Goal: Task Accomplishment & Management: Manage account settings

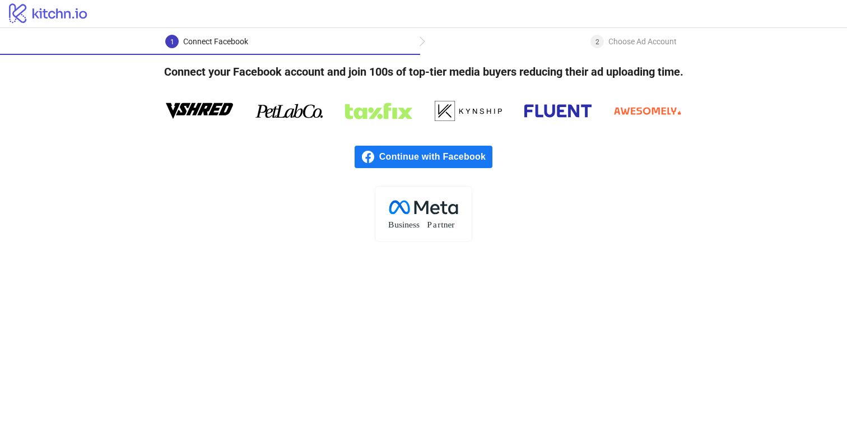
click at [440, 157] on span "Continue with Facebook" at bounding box center [435, 157] width 113 height 22
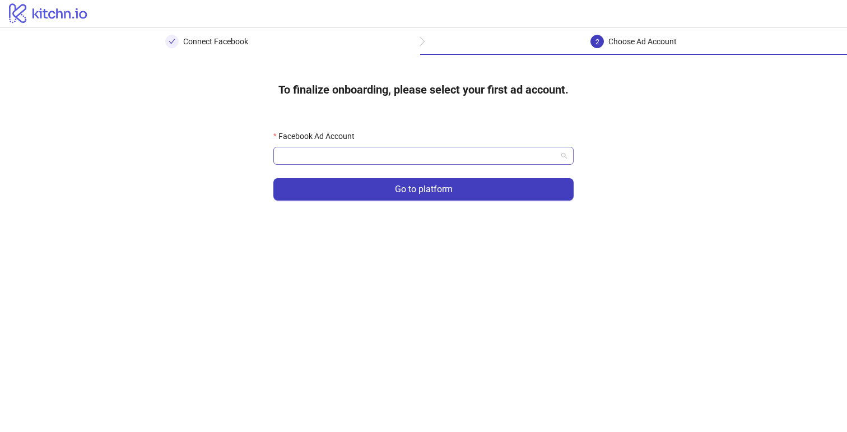
click at [411, 163] on input "Facebook Ad Account" at bounding box center [418, 155] width 277 height 17
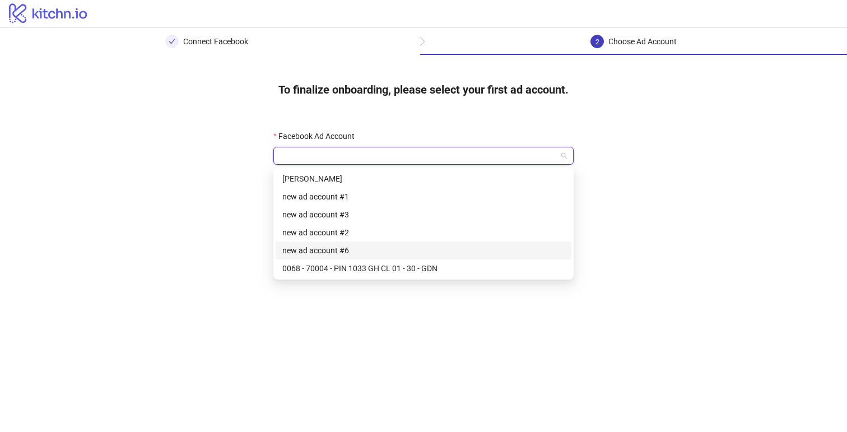
click at [406, 246] on div "new ad account #6" at bounding box center [423, 250] width 282 height 12
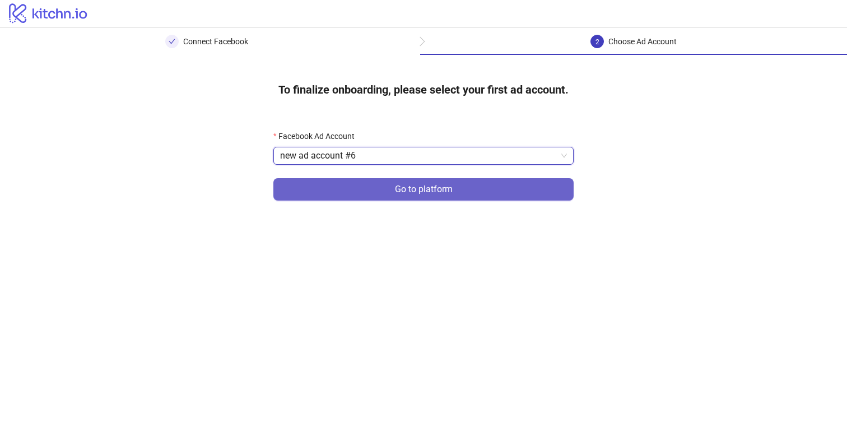
click at [462, 191] on button "Go to platform" at bounding box center [423, 189] width 300 height 22
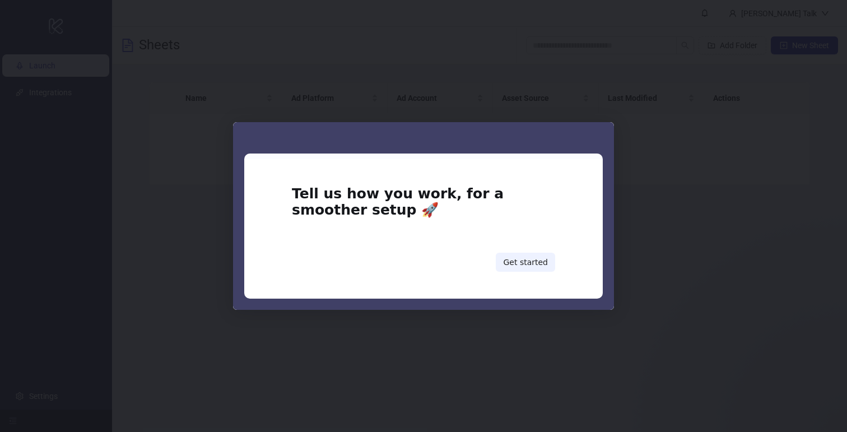
drag, startPoint x: 418, startPoint y: 163, endPoint x: 401, endPoint y: 171, distance: 19.5
click at [509, 318] on div "Intercom messenger" at bounding box center [423, 216] width 847 height 432
click at [519, 278] on div "Tell us how you work, for a smoother setup 🚀 Get started" at bounding box center [423, 229] width 359 height 140
click at [524, 262] on button "Get started" at bounding box center [525, 262] width 59 height 19
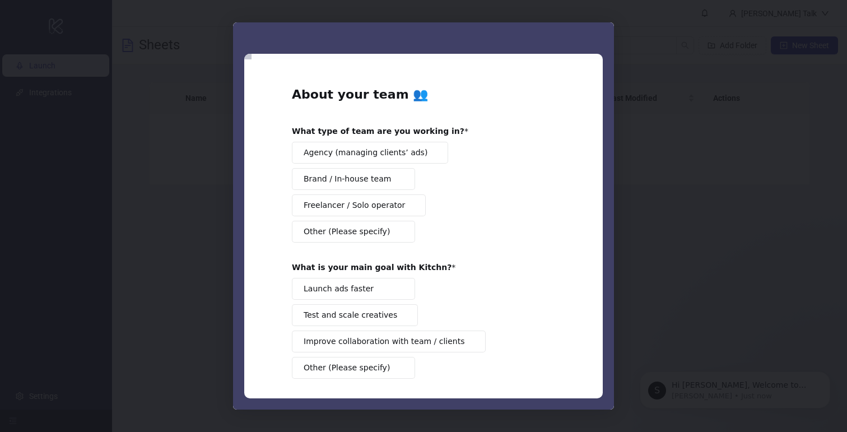
click at [348, 174] on span "Brand / In-house team" at bounding box center [347, 179] width 87 height 12
click at [375, 283] on button "Launch ads faster" at bounding box center [353, 289] width 123 height 22
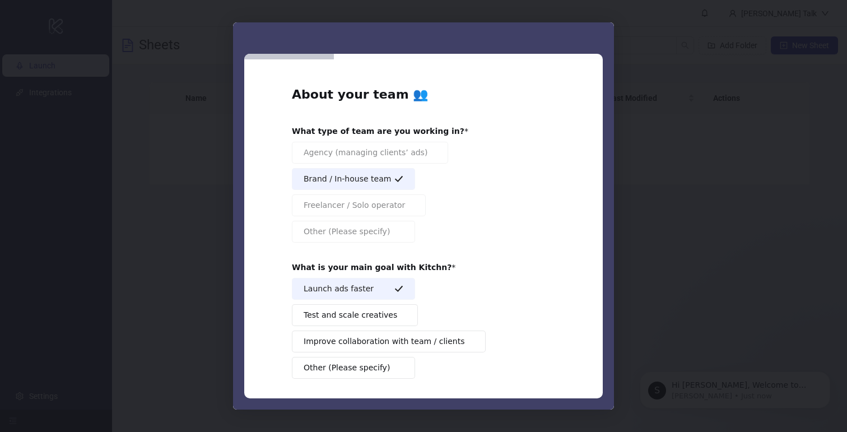
scroll to position [46, 0]
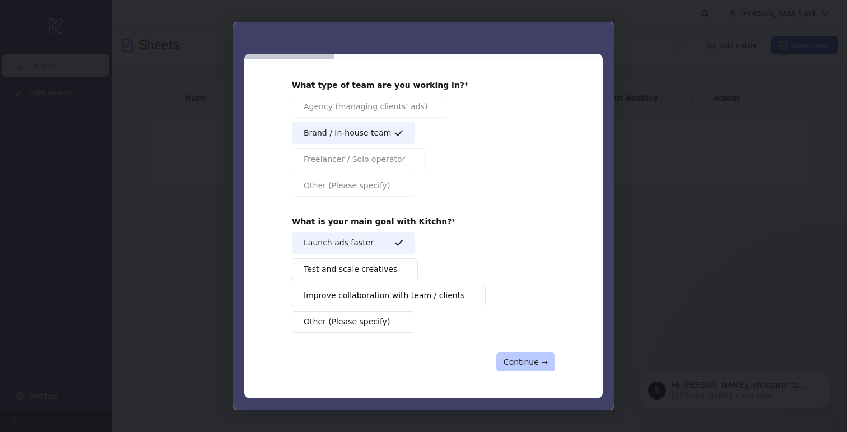
click at [525, 364] on button "Continue →" at bounding box center [525, 361] width 59 height 19
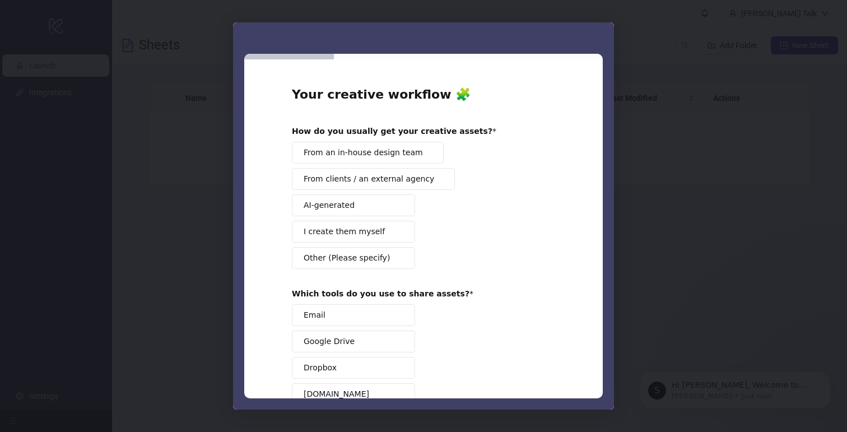
click at [388, 257] on button "Other (Please specify)" at bounding box center [353, 258] width 123 height 22
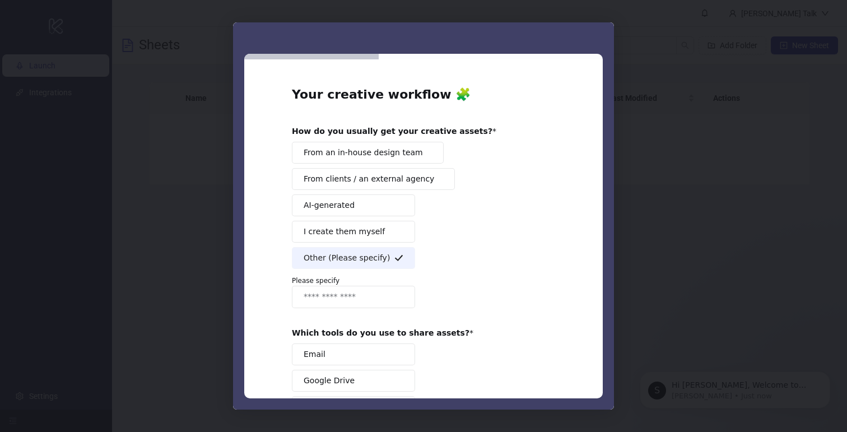
click at [354, 235] on span "I create them myself" at bounding box center [344, 232] width 81 height 12
click at [395, 257] on icon "Intercom messenger" at bounding box center [398, 257] width 9 height 9
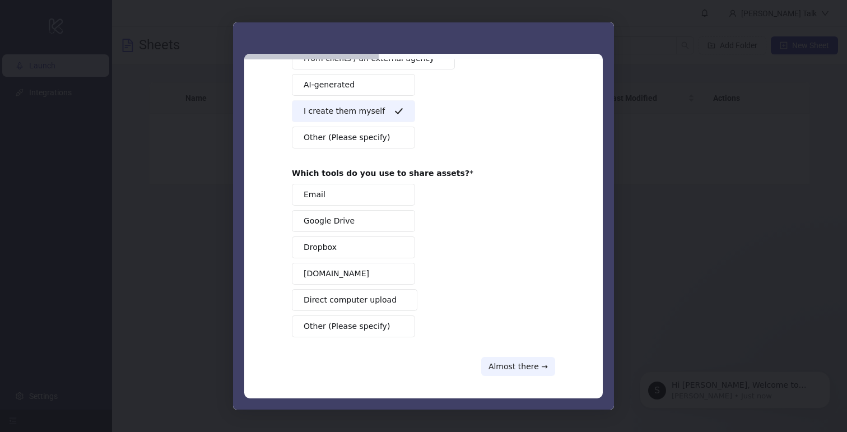
scroll to position [120, 0]
click at [383, 200] on button "Email" at bounding box center [353, 195] width 123 height 22
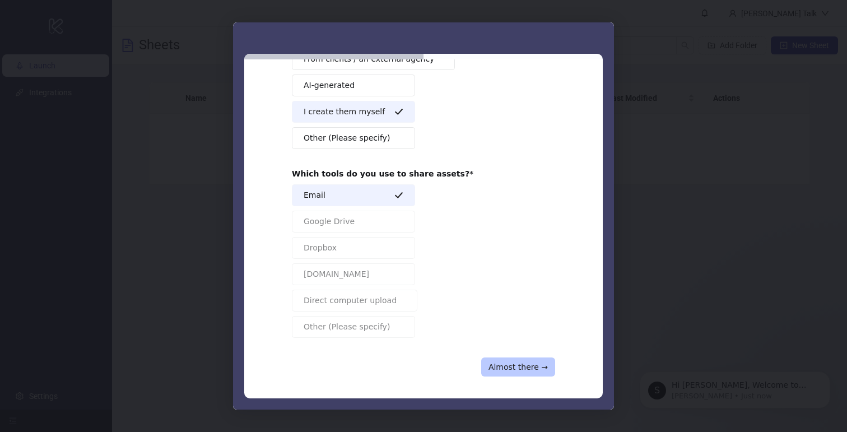
click at [507, 363] on button "Almost there →" at bounding box center [518, 367] width 74 height 19
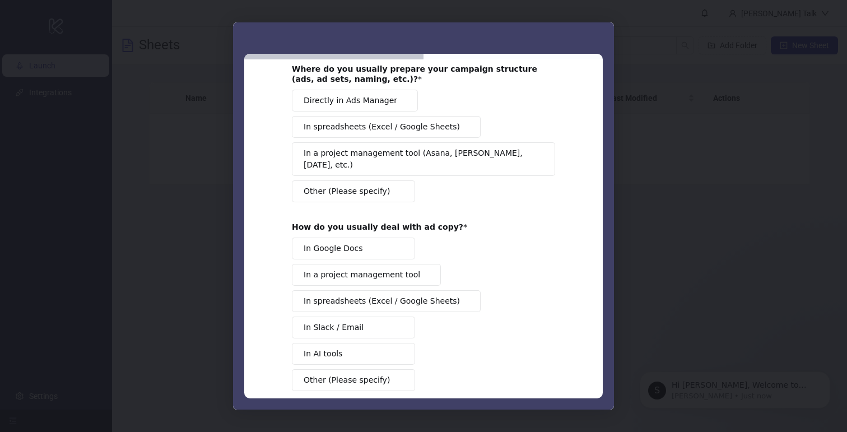
scroll to position [65, 0]
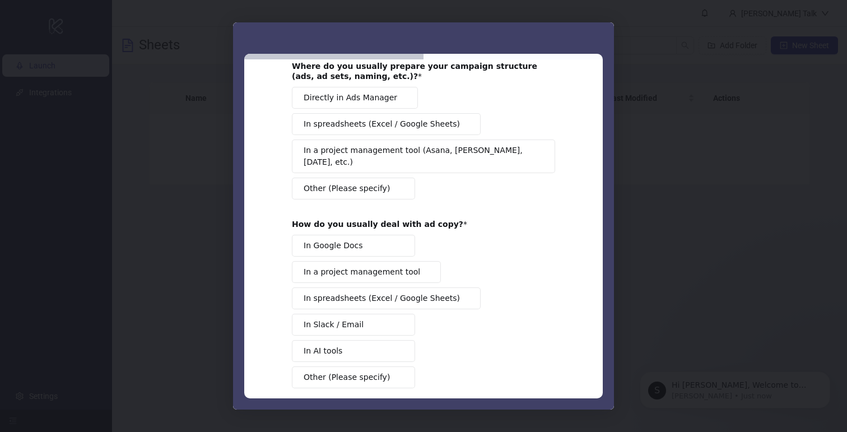
click at [359, 104] on button "Directly in Ads Manager" at bounding box center [355, 98] width 126 height 22
click at [375, 235] on button "In Google Docs" at bounding box center [353, 246] width 123 height 22
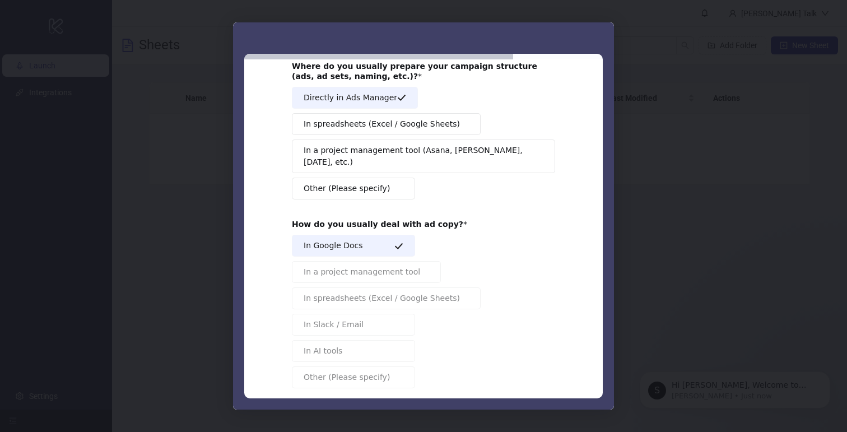
drag, startPoint x: 597, startPoint y: 252, endPoint x: 601, endPoint y: 293, distance: 41.7
click at [601, 294] on div "Copy & Campaign Process ✍️ Where do you usually prepare your campaign structure…" at bounding box center [423, 228] width 359 height 339
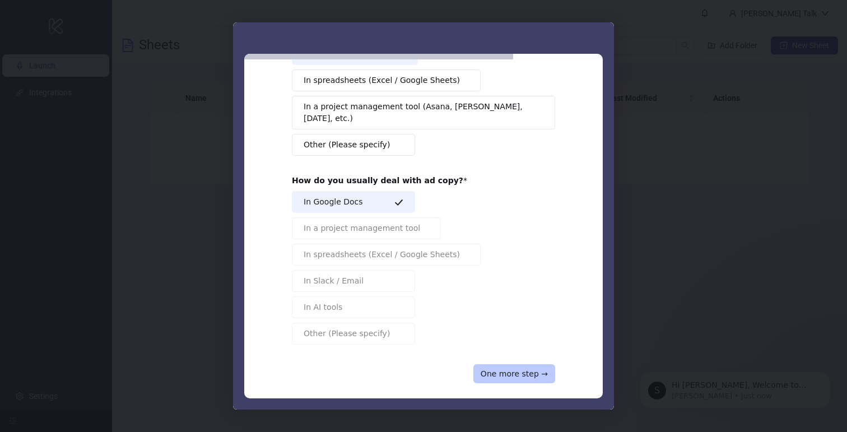
click at [537, 366] on button "One more step →" at bounding box center [515, 373] width 82 height 19
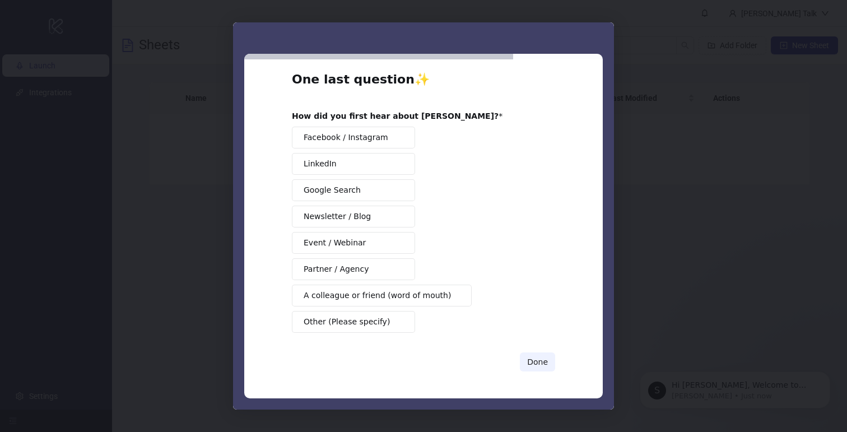
click at [375, 141] on span "Facebook / Instagram" at bounding box center [346, 138] width 85 height 12
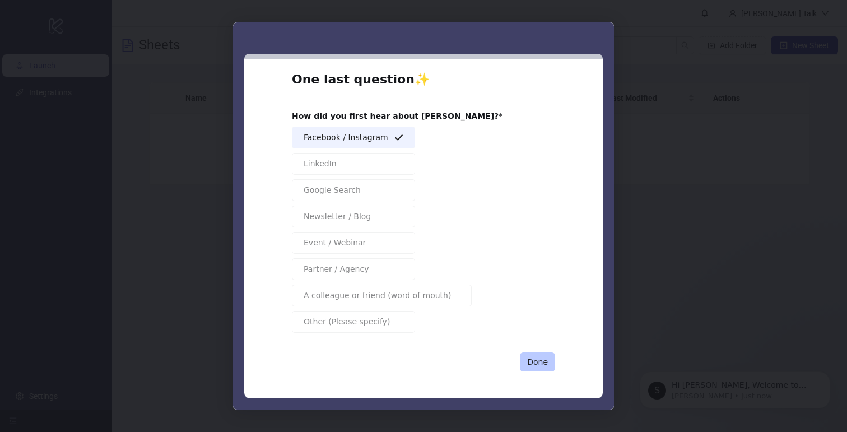
click at [528, 361] on button "Done" at bounding box center [537, 361] width 35 height 19
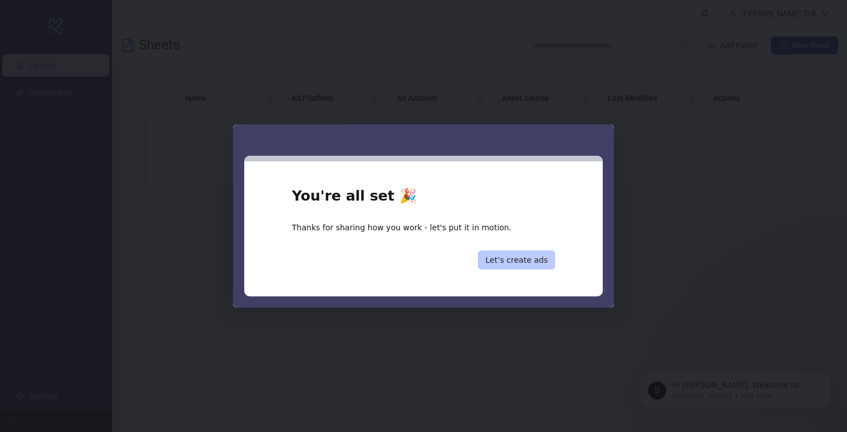
click at [508, 267] on button "Let’s create ads" at bounding box center [516, 259] width 77 height 19
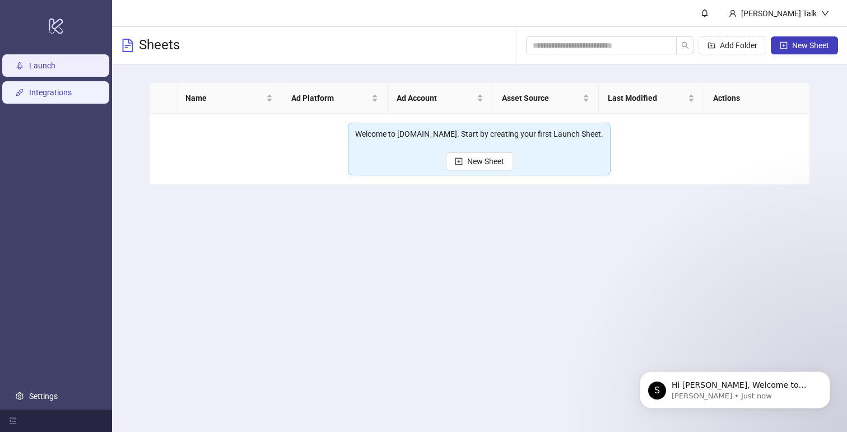
click at [72, 91] on link "Integrations" at bounding box center [50, 92] width 43 height 9
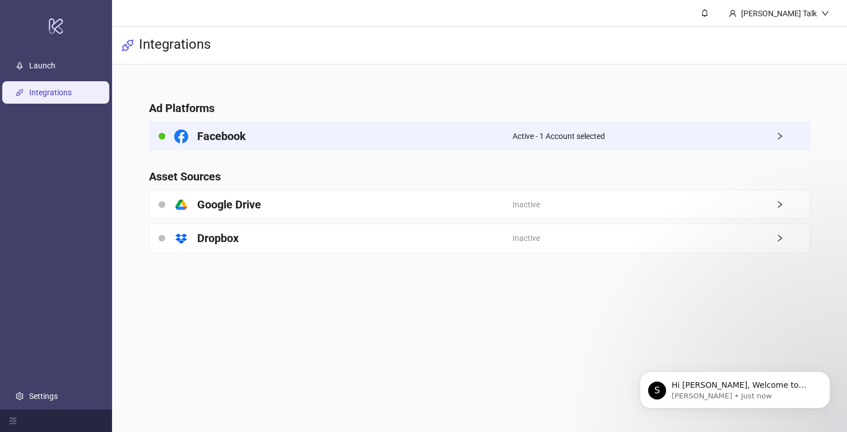
click at [462, 133] on div "Facebook" at bounding box center [331, 136] width 363 height 28
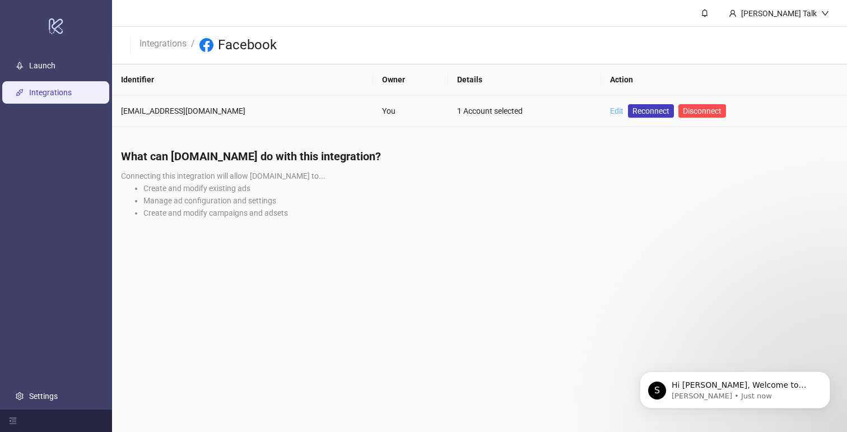
click at [610, 109] on link "Edit" at bounding box center [616, 110] width 13 height 9
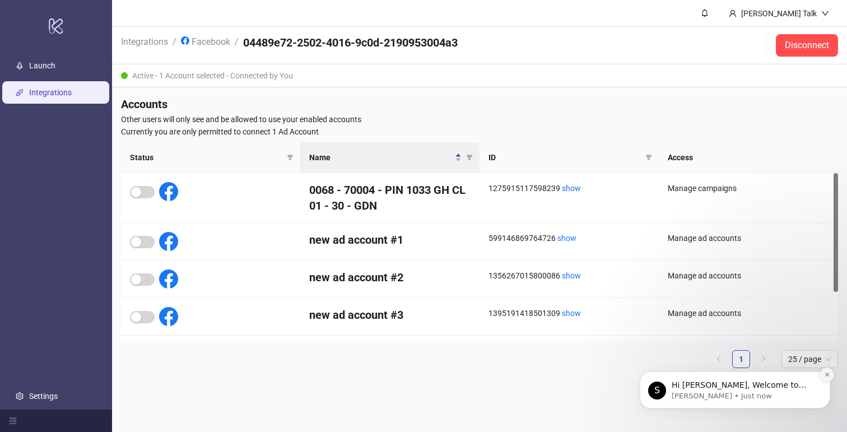
click at [823, 378] on button "Dismiss notification" at bounding box center [827, 375] width 15 height 15
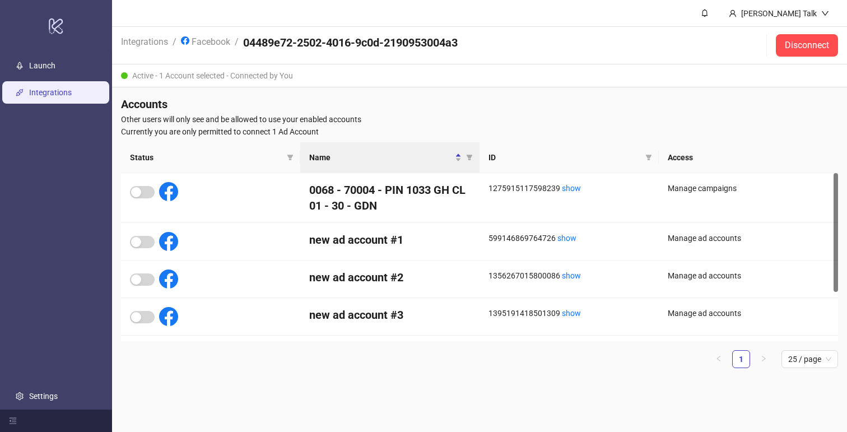
click at [412, 172] on th "Name" at bounding box center [389, 157] width 179 height 31
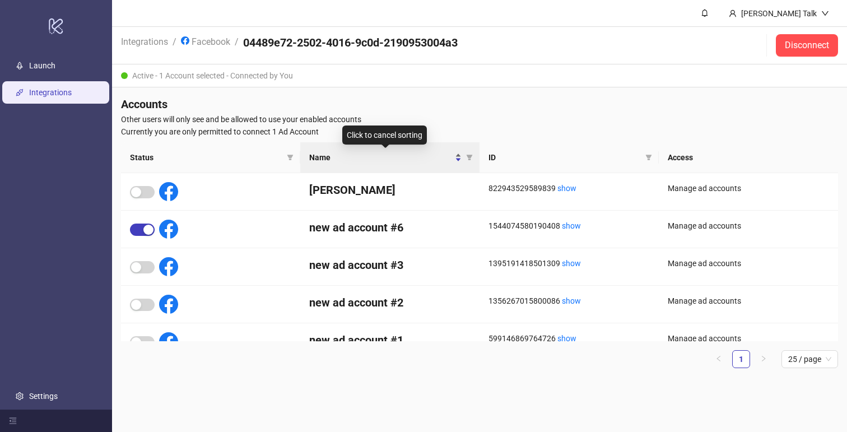
click at [376, 153] on span "Name" at bounding box center [380, 157] width 143 height 12
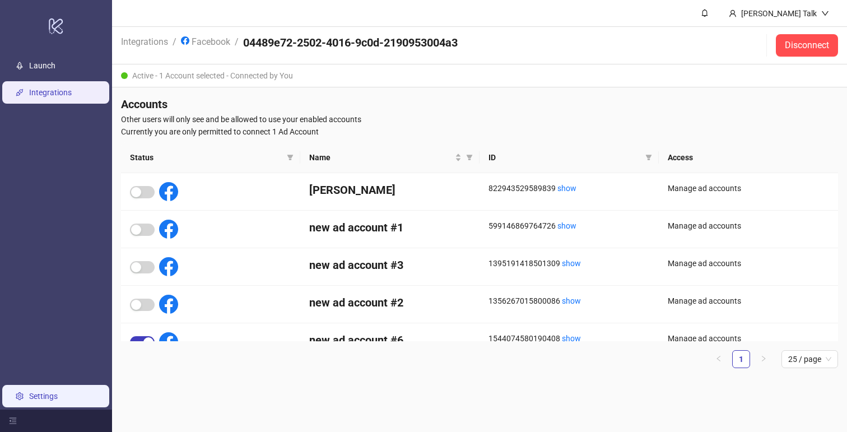
click at [30, 392] on link "Settings" at bounding box center [43, 396] width 29 height 9
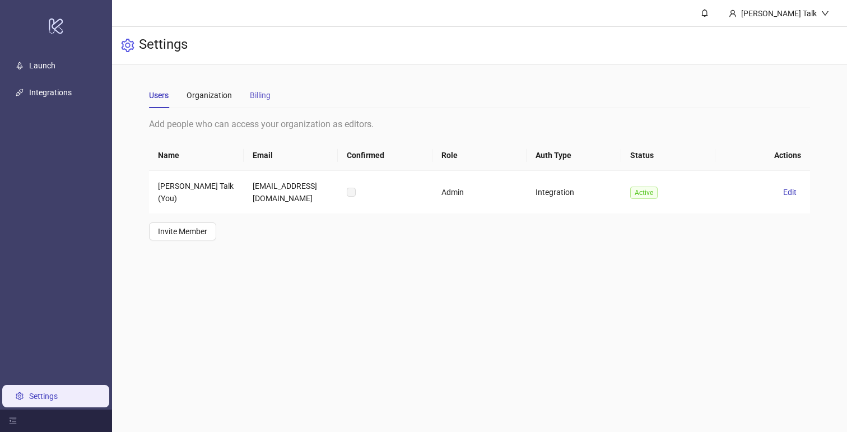
click at [253, 102] on div "Billing" at bounding box center [260, 95] width 21 height 26
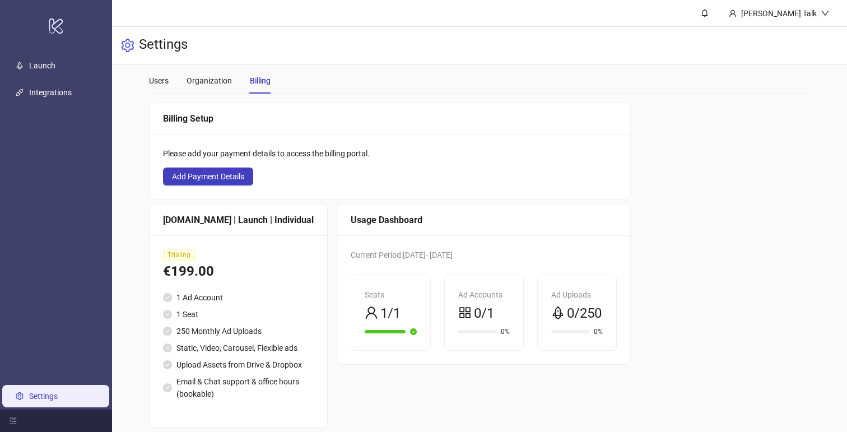
scroll to position [52, 0]
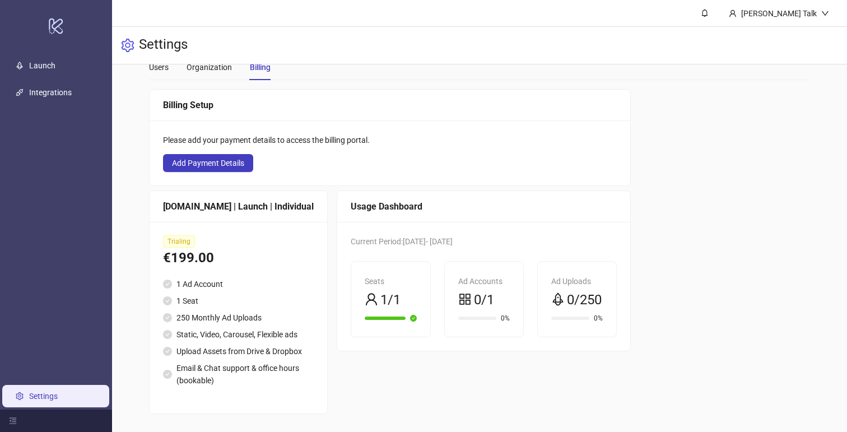
click at [474, 290] on span "0/1" at bounding box center [484, 300] width 20 height 21
click at [196, 248] on div "€199.00" at bounding box center [238, 258] width 151 height 21
click at [193, 199] on div "Kitchn.io | Launch | Individual" at bounding box center [238, 206] width 151 height 14
click at [238, 328] on li "Static, Video, Carousel, Flexible ads" at bounding box center [238, 334] width 151 height 12
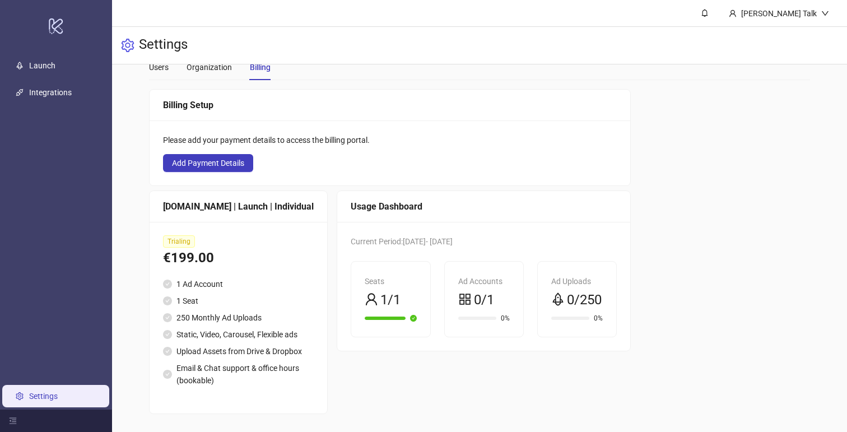
click at [243, 329] on ul "1 Ad Account 1 Seat 250 Monthly Ad Uploads Static, Video, Carousel, Flexible ad…" at bounding box center [238, 332] width 151 height 109
click at [374, 199] on div "Usage Dashboard" at bounding box center [484, 206] width 266 height 14
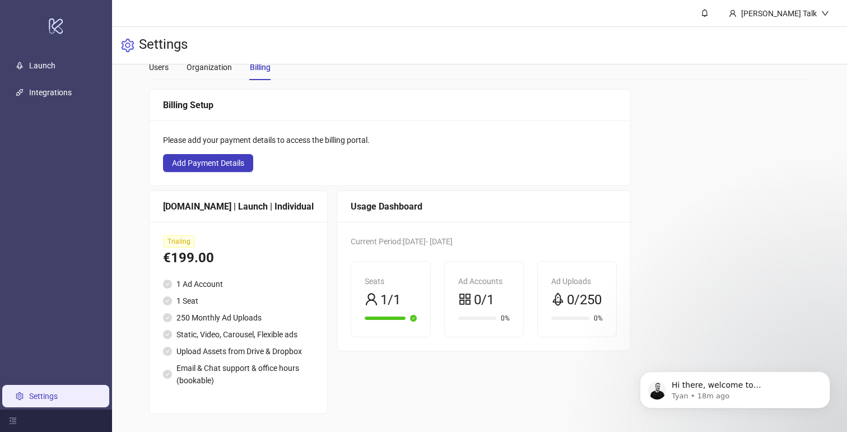
scroll to position [0, 0]
